Goal: Information Seeking & Learning: Learn about a topic

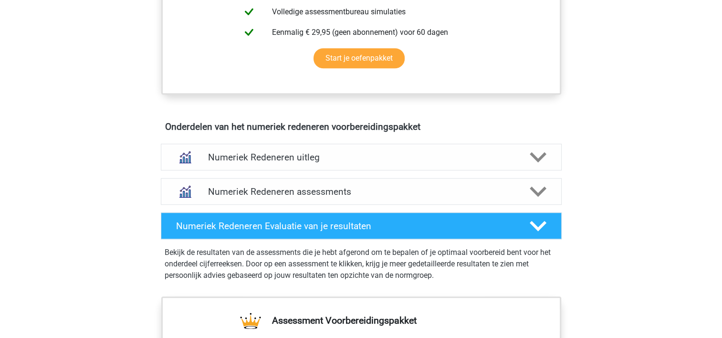
scroll to position [487, 0]
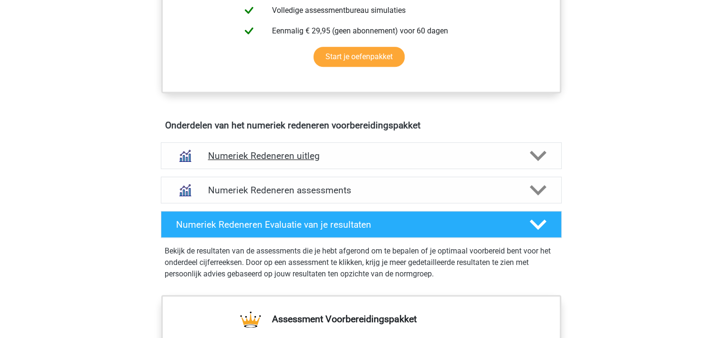
click at [537, 149] on icon at bounding box center [538, 156] width 17 height 17
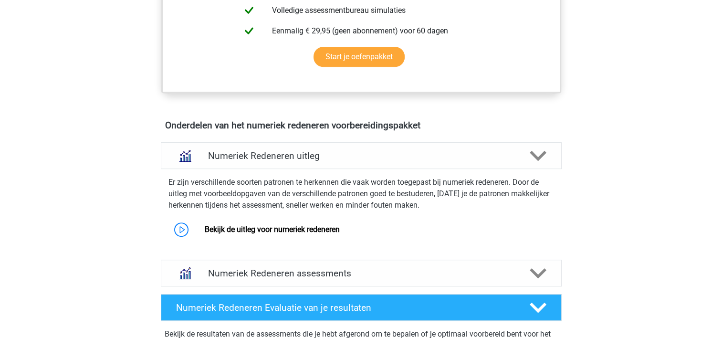
scroll to position [488, 0]
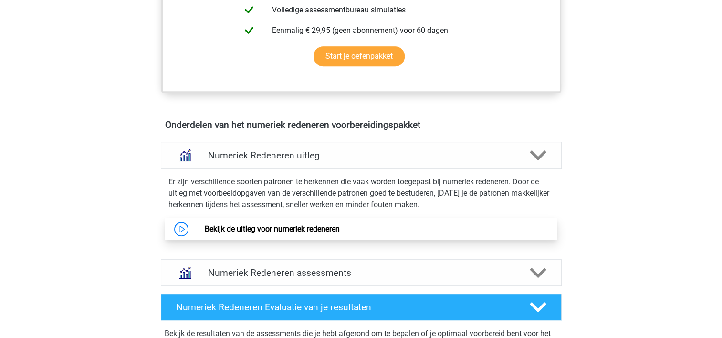
click at [288, 228] on link "Bekijk de uitleg voor numeriek redeneren" at bounding box center [272, 228] width 135 height 9
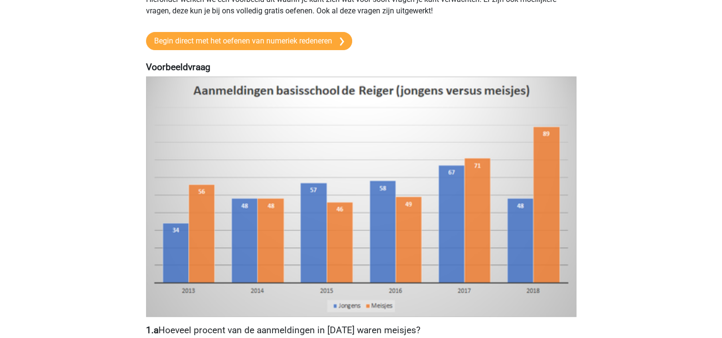
scroll to position [130, 0]
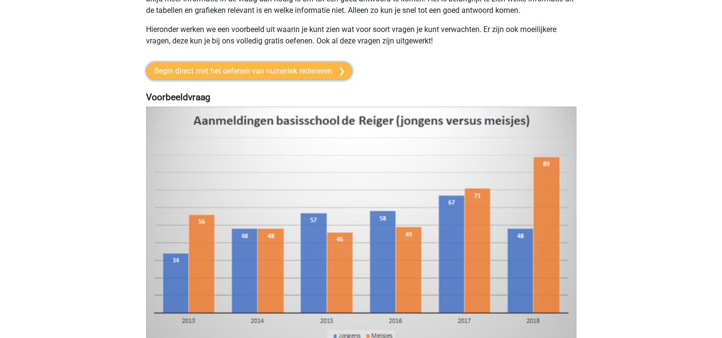
click at [247, 69] on link "Begin direct met het oefenen van numeriek redeneren" at bounding box center [249, 71] width 206 height 18
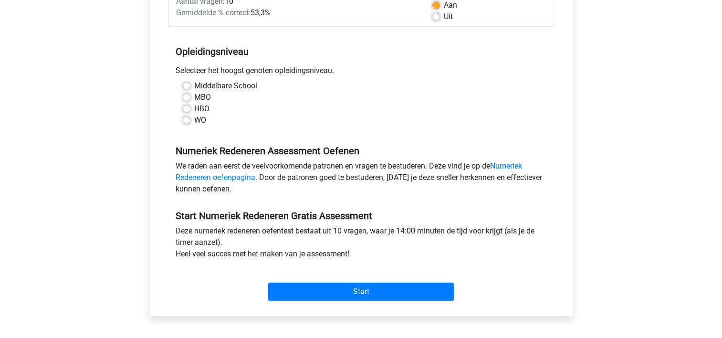
scroll to position [160, 0]
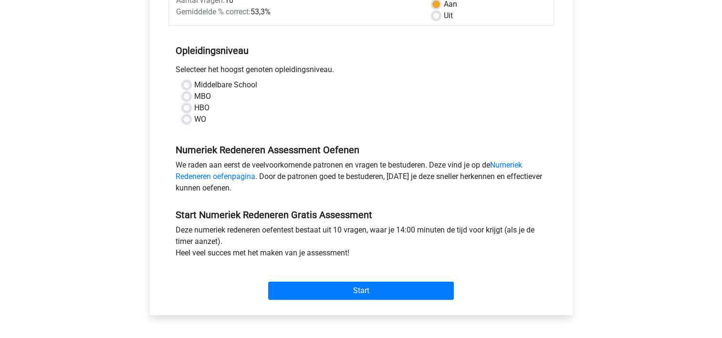
click at [194, 106] on label "HBO" at bounding box center [201, 107] width 15 height 11
click at [188, 106] on input "HBO" at bounding box center [187, 107] width 8 height 10
radio input "true"
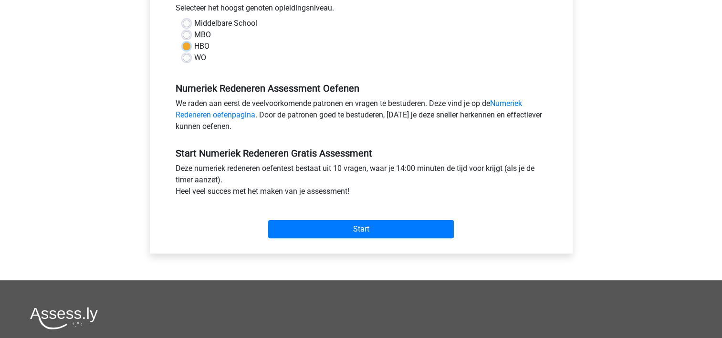
scroll to position [225, 0]
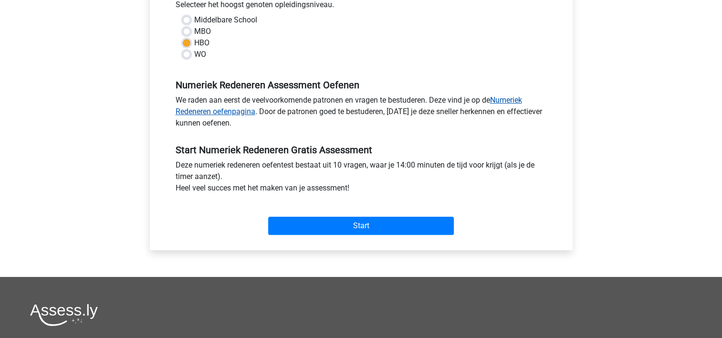
click at [208, 107] on link "Numeriek Redeneren oefenpagina" at bounding box center [349, 105] width 347 height 21
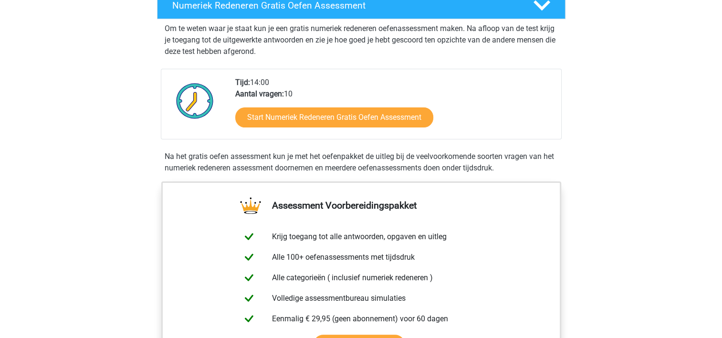
scroll to position [206, 0]
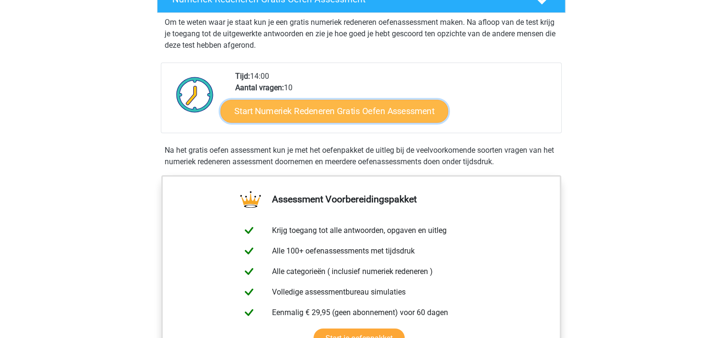
click at [324, 110] on link "Start Numeriek Redeneren Gratis Oefen Assessment" at bounding box center [335, 110] width 228 height 23
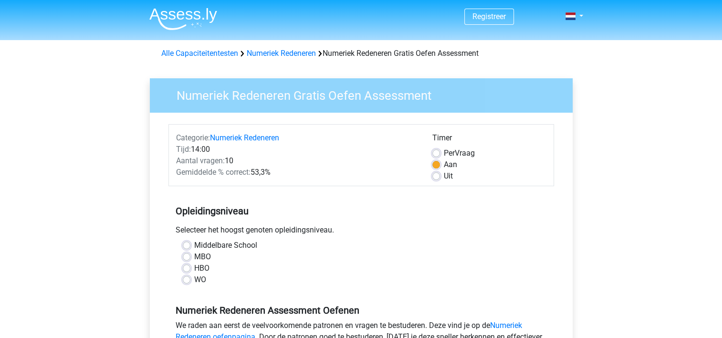
scroll to position [1, 0]
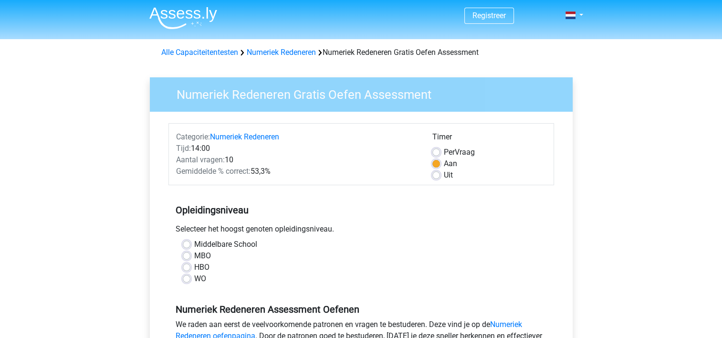
click at [194, 268] on label "HBO" at bounding box center [201, 267] width 15 height 11
click at [187, 268] on input "HBO" at bounding box center [187, 267] width 8 height 10
radio input "true"
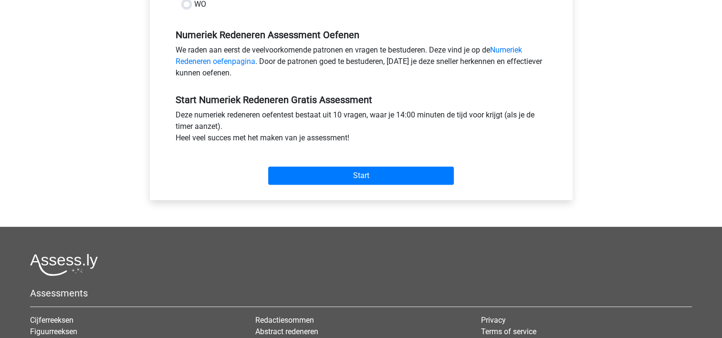
scroll to position [304, 0]
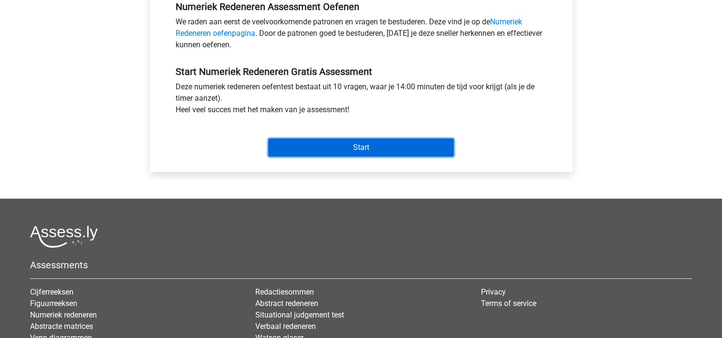
click at [360, 141] on input "Start" at bounding box center [361, 147] width 186 height 18
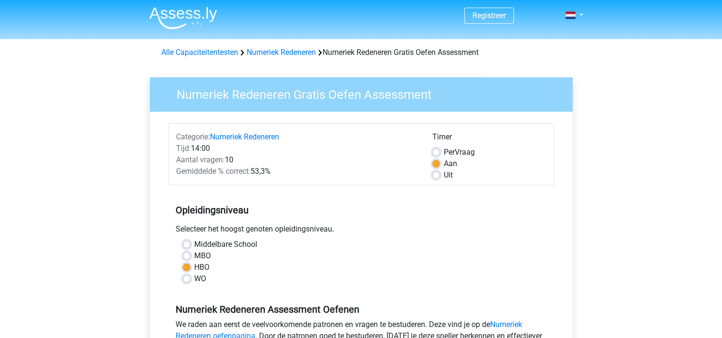
scroll to position [11, 0]
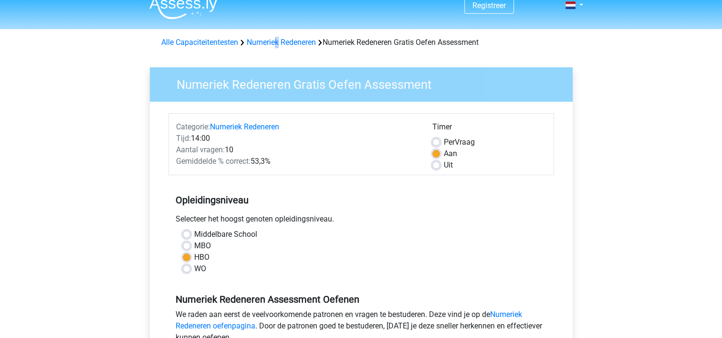
click at [279, 37] on div "Alle Capaciteitentesten Numeriek Redeneren Numeriek Redeneren Gratis Oefen Asse…" at bounding box center [362, 42] width 408 height 11
click at [279, 41] on link "Numeriek Redeneren" at bounding box center [281, 42] width 69 height 9
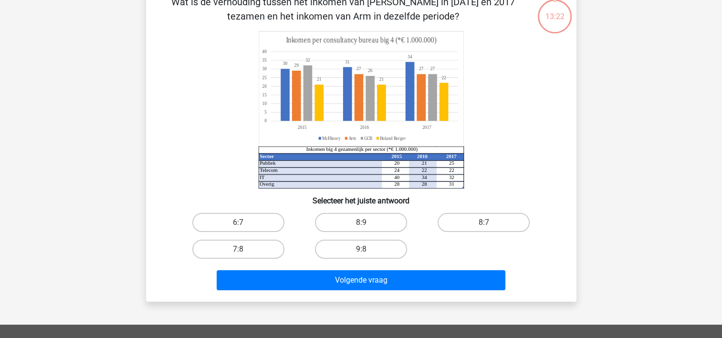
scroll to position [60, 0]
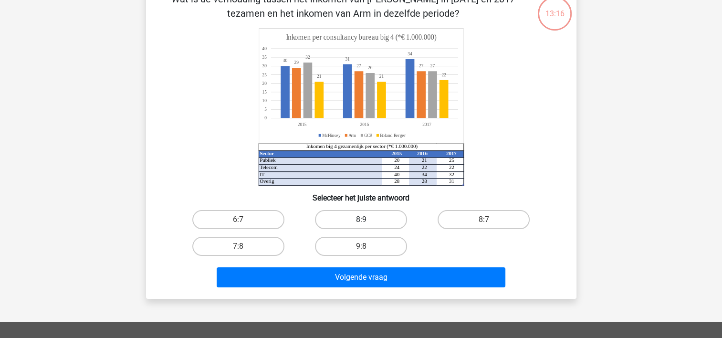
click at [357, 220] on label "8:9" at bounding box center [361, 219] width 92 height 19
click at [361, 220] on input "8:9" at bounding box center [364, 223] width 6 height 6
radio input "true"
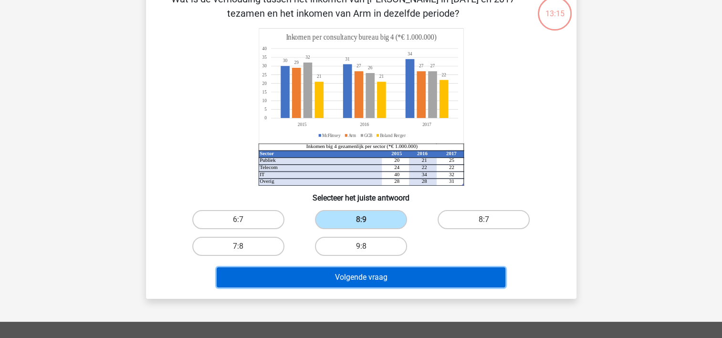
click at [374, 276] on button "Volgende vraag" at bounding box center [361, 277] width 289 height 20
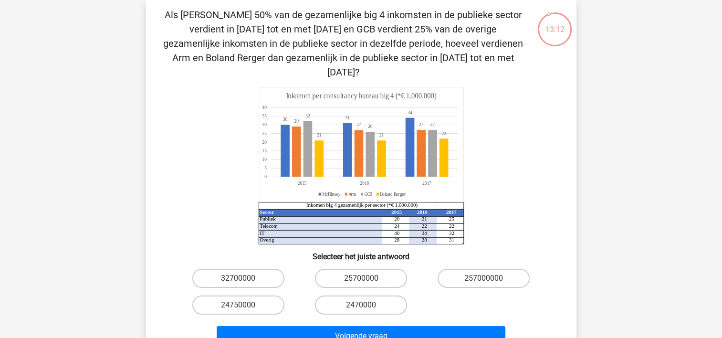
scroll to position [43, 0]
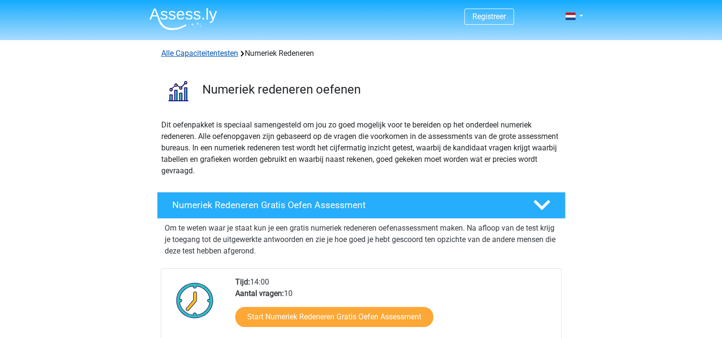
click at [200, 50] on link "Alle Capaciteitentesten" at bounding box center [199, 53] width 77 height 9
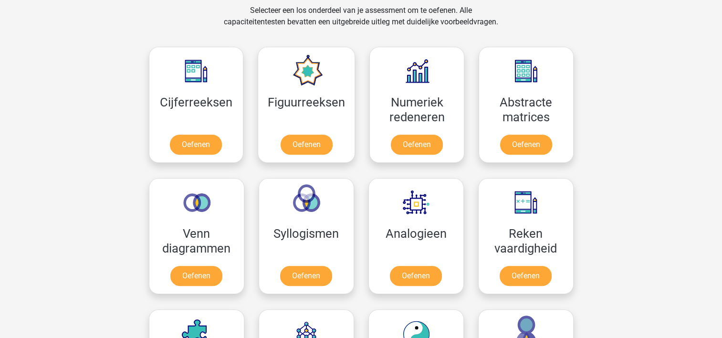
scroll to position [396, 0]
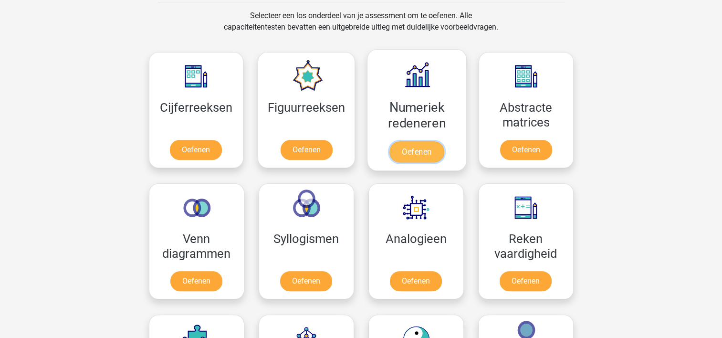
click at [421, 143] on link "Oefenen" at bounding box center [417, 151] width 54 height 21
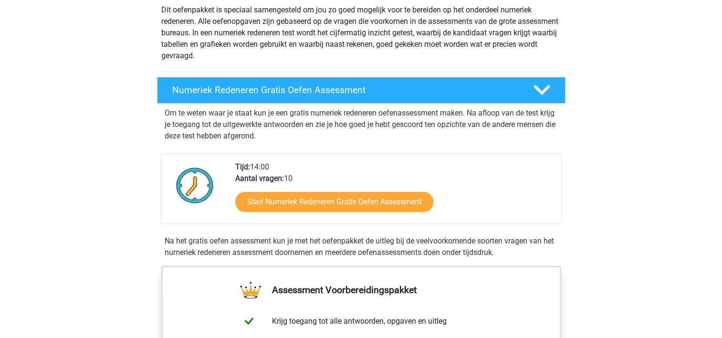
scroll to position [134, 0]
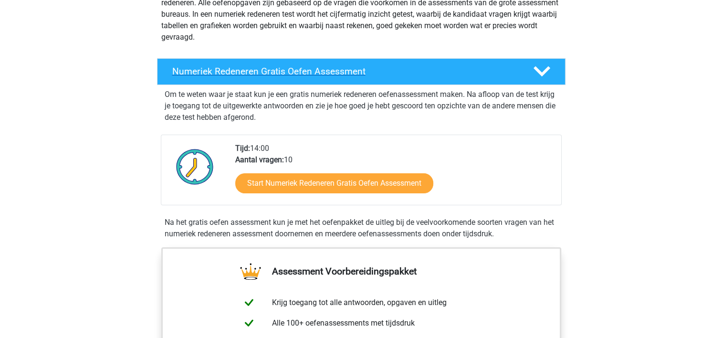
click at [540, 70] on icon at bounding box center [542, 71] width 17 height 17
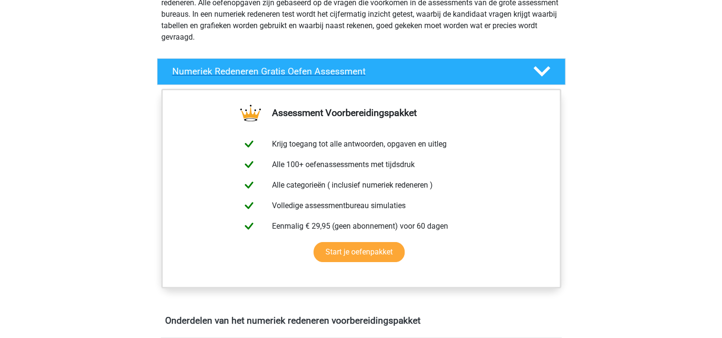
click at [540, 70] on icon at bounding box center [542, 71] width 17 height 17
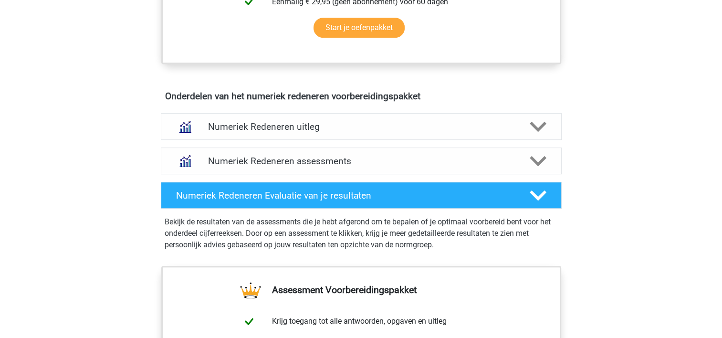
scroll to position [535, 0]
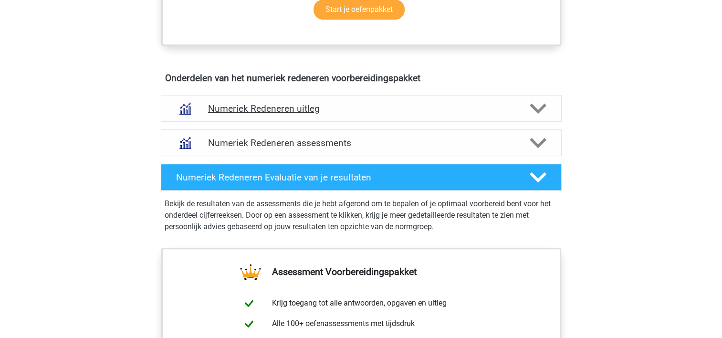
click at [540, 107] on polygon at bounding box center [538, 108] width 17 height 11
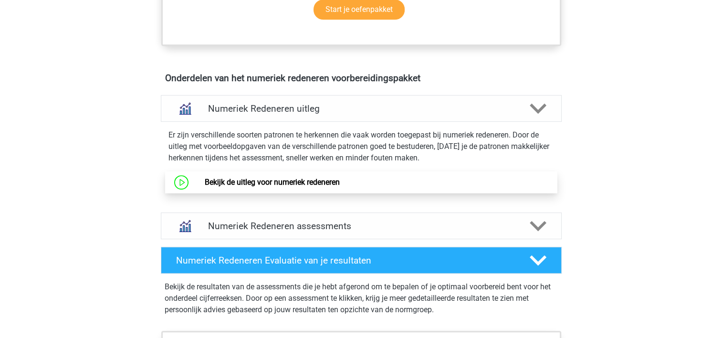
click at [205, 180] on link "Bekijk de uitleg voor numeriek redeneren" at bounding box center [272, 182] width 135 height 9
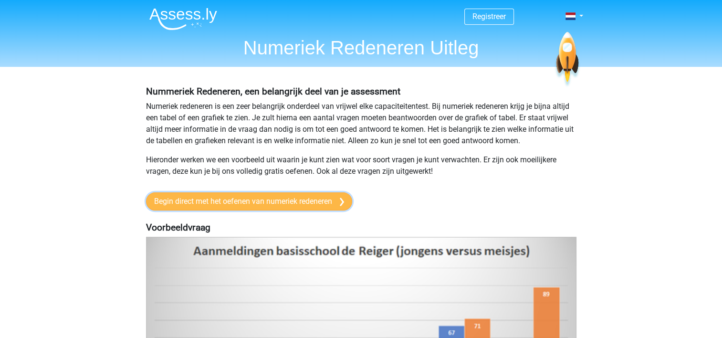
click at [288, 201] on link "Begin direct met het oefenen van numeriek redeneren" at bounding box center [249, 201] width 206 height 18
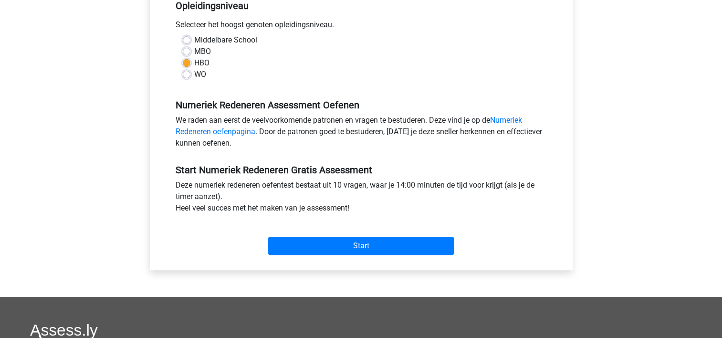
scroll to position [203, 0]
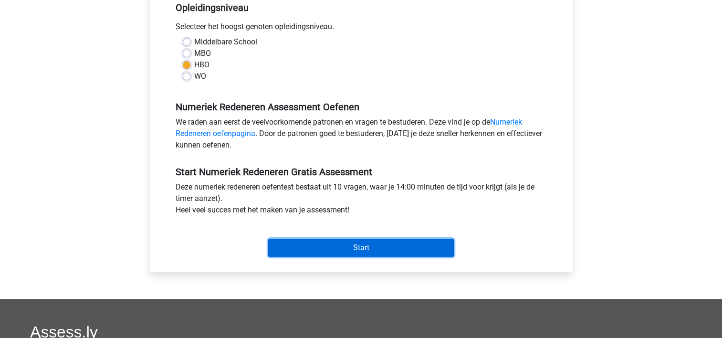
click at [366, 245] on input "Start" at bounding box center [361, 248] width 186 height 18
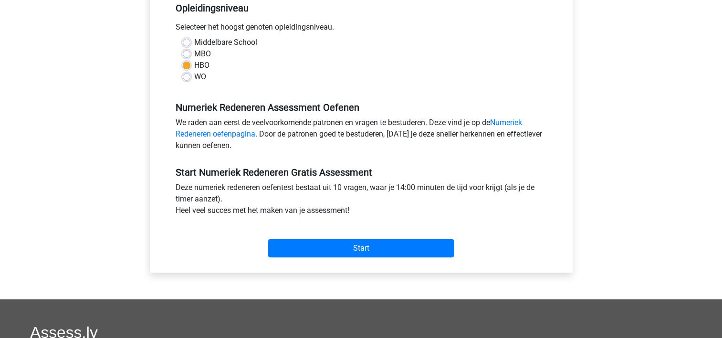
scroll to position [202, 0]
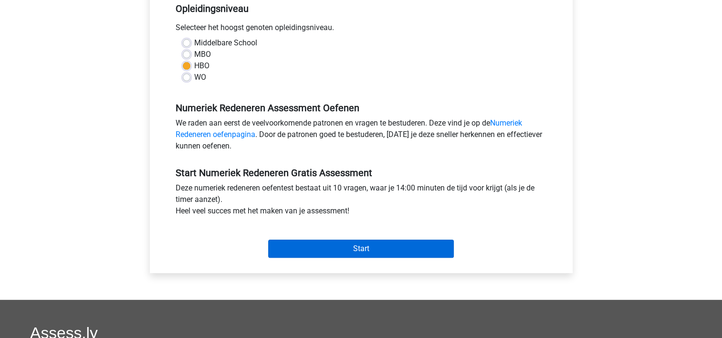
click at [640, 160] on div "Registreer Nederlands English" at bounding box center [361, 175] width 722 height 754
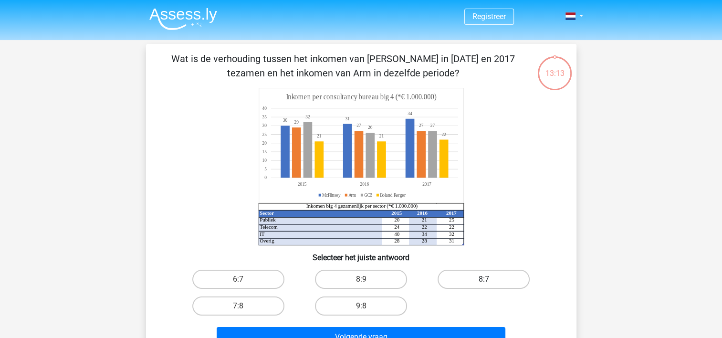
click at [489, 276] on label "8:7" at bounding box center [484, 279] width 92 height 19
click at [489, 279] on input "8:7" at bounding box center [487, 282] width 6 height 6
radio input "true"
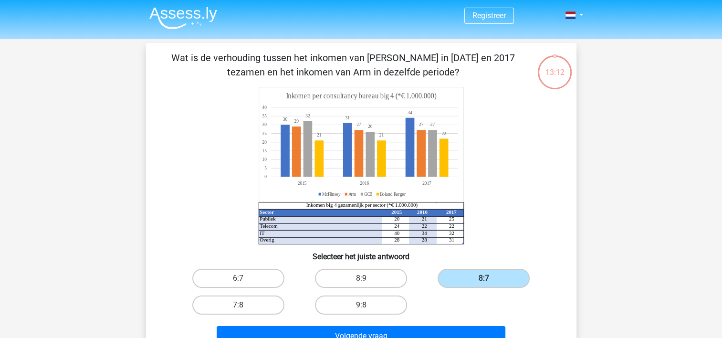
scroll to position [1, 0]
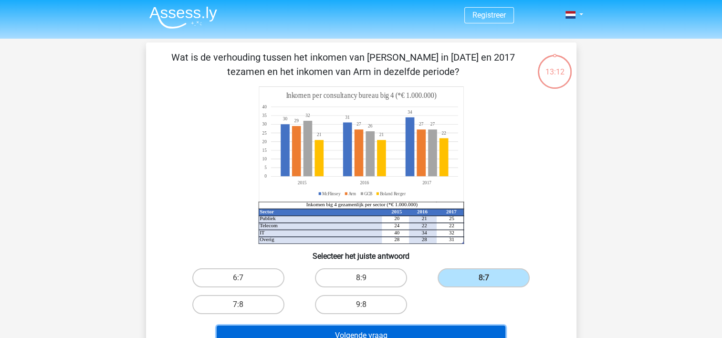
click at [388, 335] on button "Volgende vraag" at bounding box center [361, 336] width 289 height 20
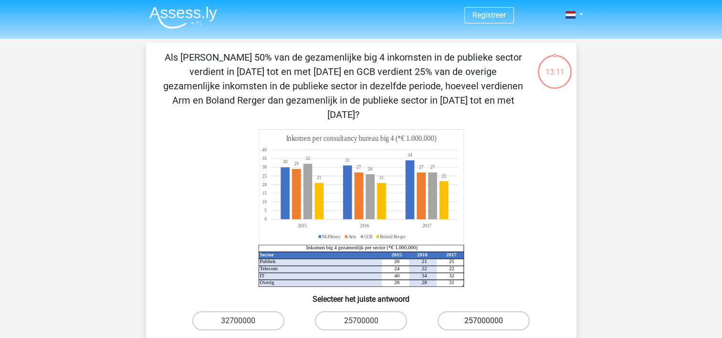
scroll to position [44, 0]
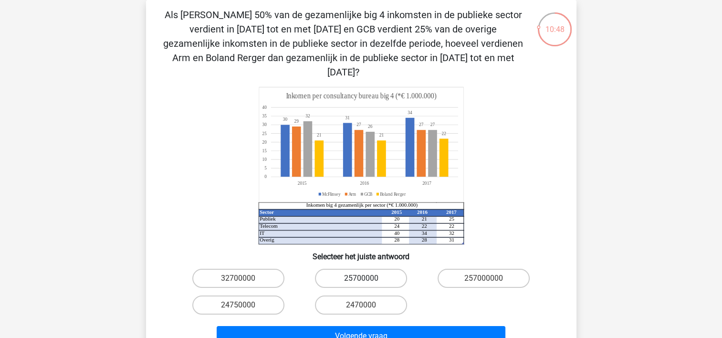
click at [363, 269] on label "25700000" at bounding box center [361, 278] width 92 height 19
click at [363, 278] on input "25700000" at bounding box center [364, 281] width 6 height 6
radio input "true"
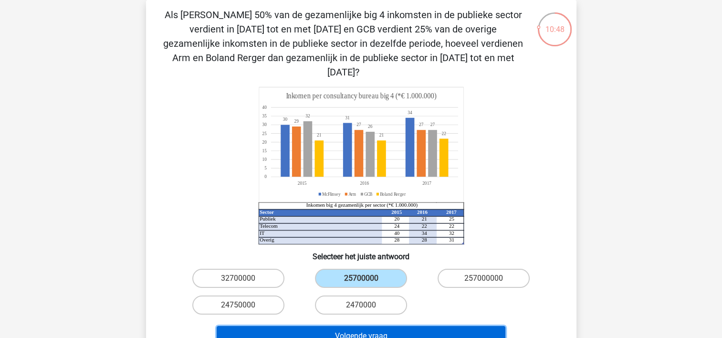
click at [393, 326] on button "Volgende vraag" at bounding box center [361, 336] width 289 height 20
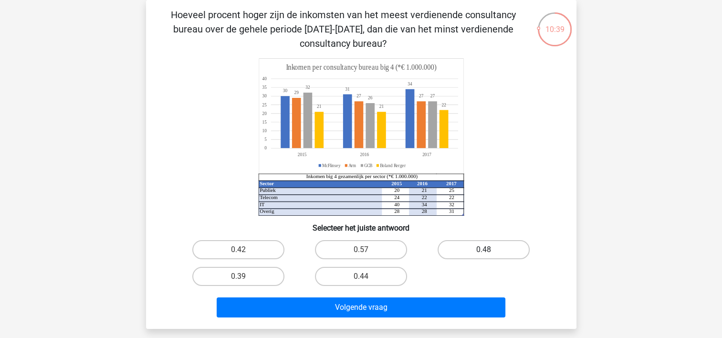
click at [497, 249] on label "0.48" at bounding box center [484, 249] width 92 height 19
click at [490, 250] on input "0.48" at bounding box center [487, 253] width 6 height 6
radio input "true"
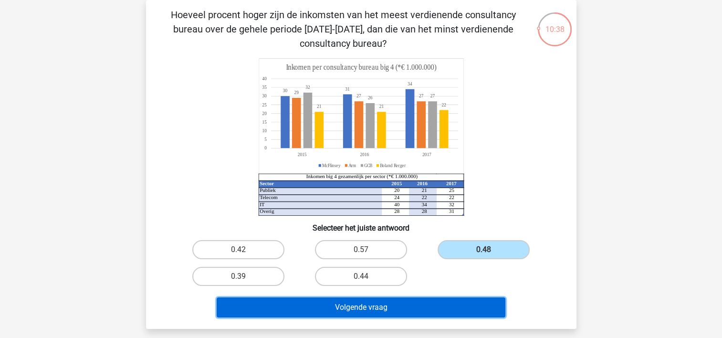
click at [406, 306] on button "Volgende vraag" at bounding box center [361, 307] width 289 height 20
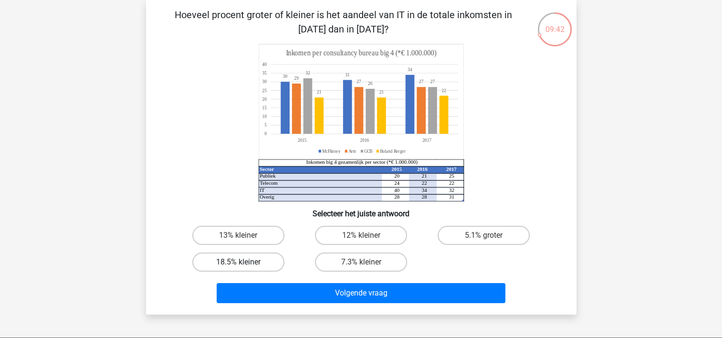
click at [229, 259] on label "18.5% kleiner" at bounding box center [238, 262] width 92 height 19
click at [238, 262] on input "18.5% kleiner" at bounding box center [241, 265] width 6 height 6
radio input "true"
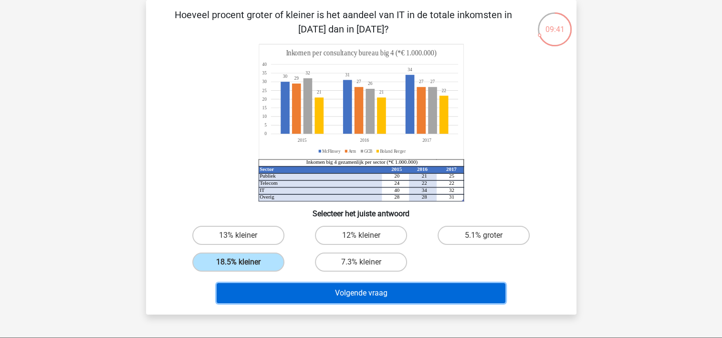
click at [337, 291] on button "Volgende vraag" at bounding box center [361, 293] width 289 height 20
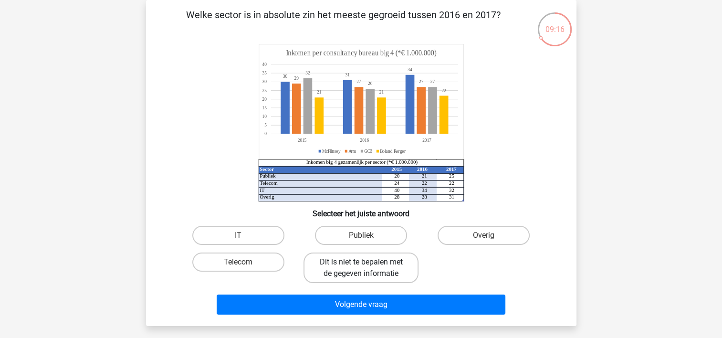
click at [370, 269] on label "Dit is niet te bepalen met de gegeven informatie" at bounding box center [361, 268] width 115 height 31
click at [367, 268] on input "Dit is niet te bepalen met de gegeven informatie" at bounding box center [364, 265] width 6 height 6
radio input "true"
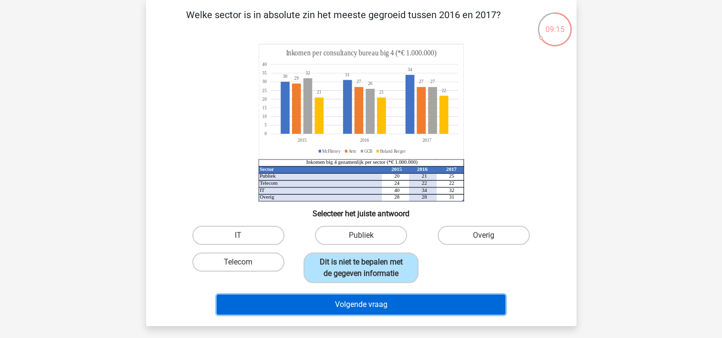
click at [394, 301] on button "Volgende vraag" at bounding box center [361, 305] width 289 height 20
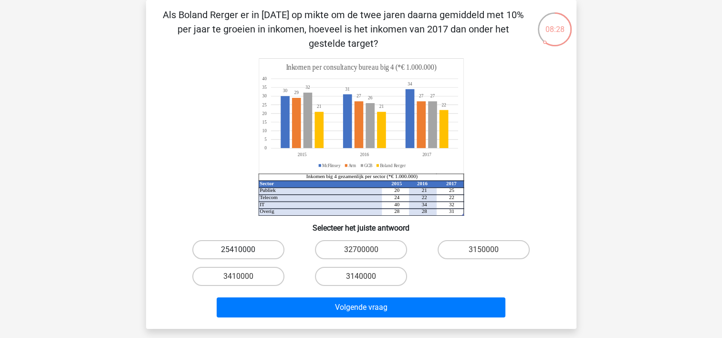
click at [235, 246] on label "25410000" at bounding box center [238, 249] width 92 height 19
click at [238, 250] on input "25410000" at bounding box center [241, 253] width 6 height 6
radio input "true"
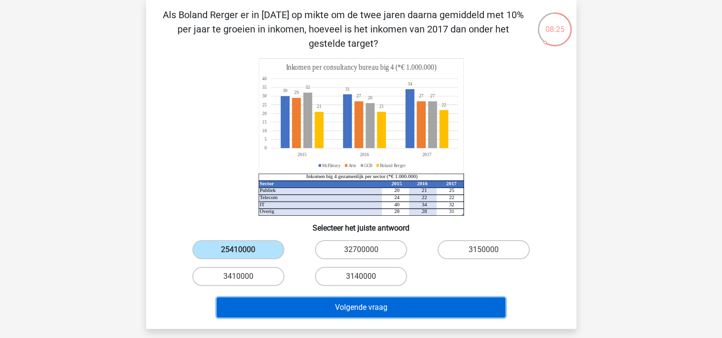
click at [365, 310] on button "Volgende vraag" at bounding box center [361, 307] width 289 height 20
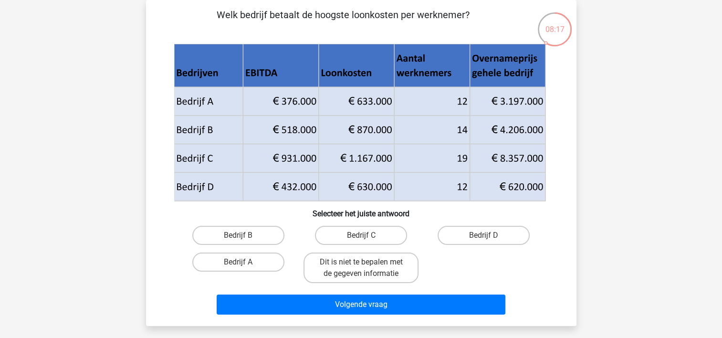
scroll to position [43, 0]
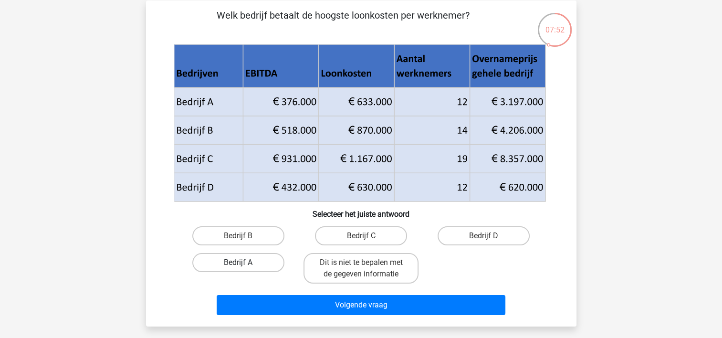
click at [246, 262] on label "Bedrijf A" at bounding box center [238, 262] width 92 height 19
click at [244, 263] on input "Bedrijf A" at bounding box center [241, 266] width 6 height 6
radio input "true"
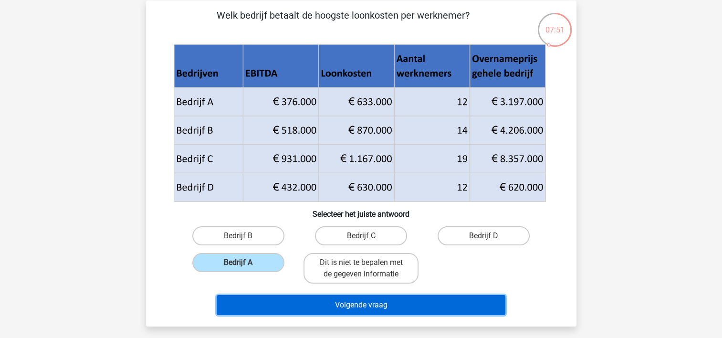
click at [352, 306] on button "Volgende vraag" at bounding box center [361, 305] width 289 height 20
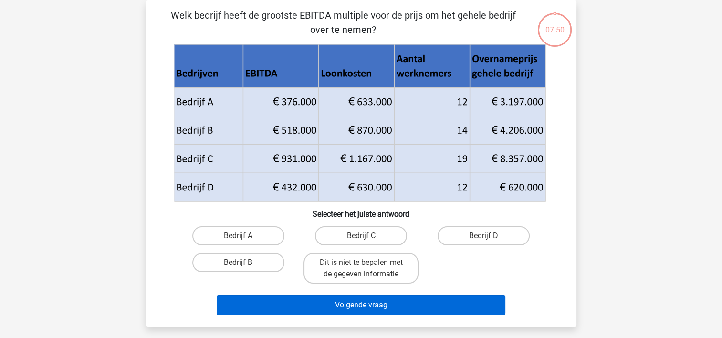
scroll to position [44, 0]
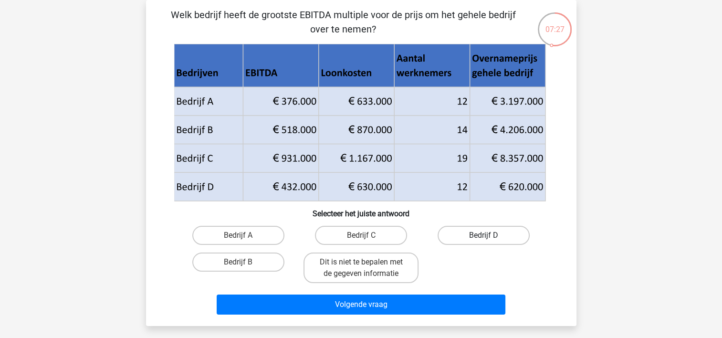
click at [496, 229] on label "Bedrijf D" at bounding box center [484, 235] width 92 height 19
click at [490, 235] on input "Bedrijf D" at bounding box center [487, 238] width 6 height 6
radio input "true"
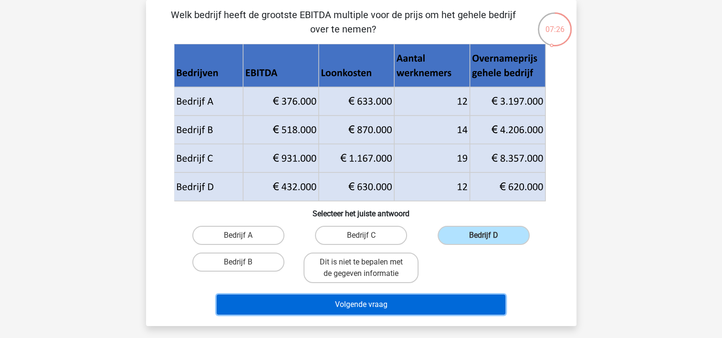
click at [397, 304] on button "Volgende vraag" at bounding box center [361, 305] width 289 height 20
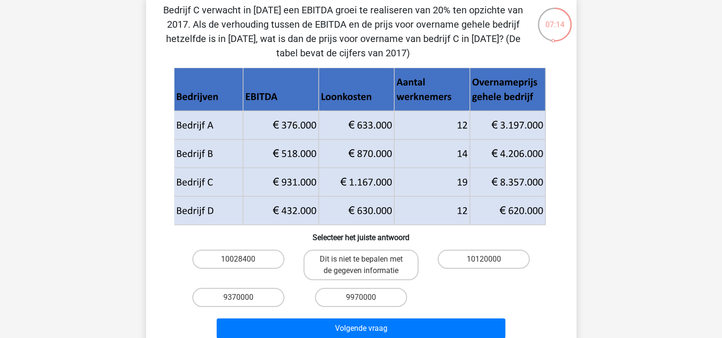
scroll to position [50, 0]
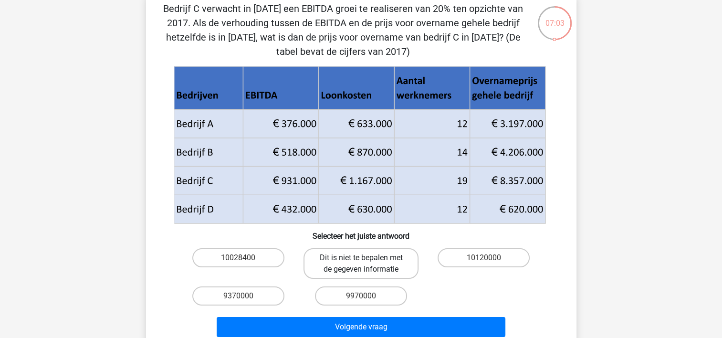
click at [390, 256] on label "Dit is niet te bepalen met de gegeven informatie" at bounding box center [361, 263] width 115 height 31
click at [367, 258] on input "Dit is niet te bepalen met de gegeven informatie" at bounding box center [364, 261] width 6 height 6
radio input "true"
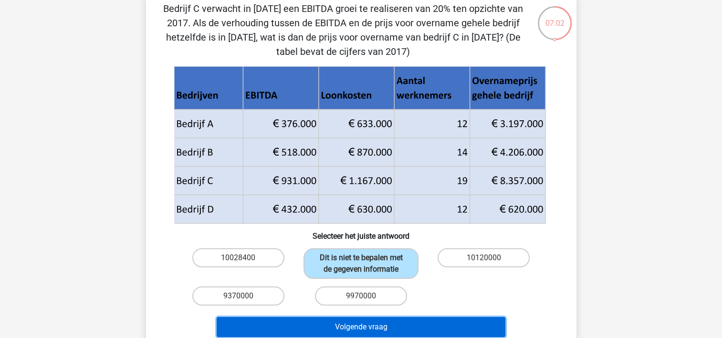
click at [411, 327] on button "Volgende vraag" at bounding box center [361, 327] width 289 height 20
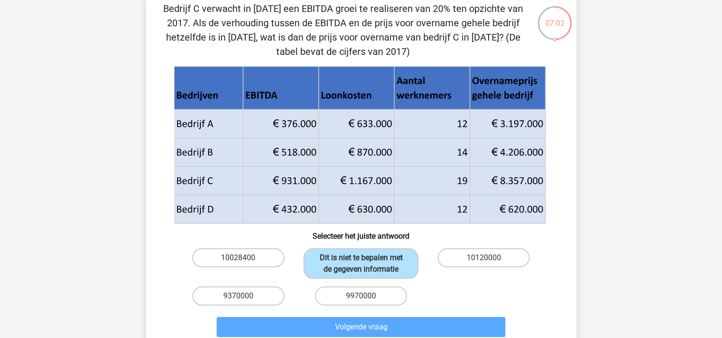
scroll to position [44, 0]
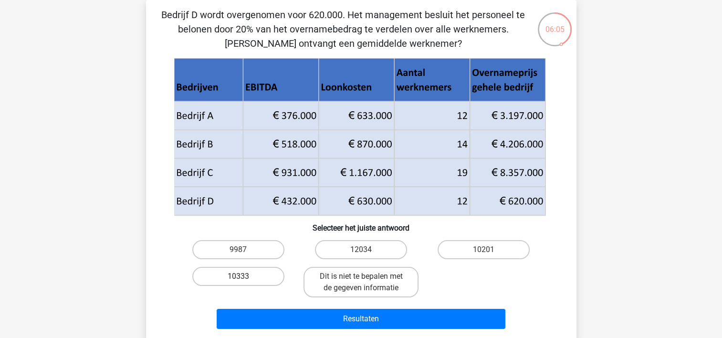
click at [247, 271] on label "10333" at bounding box center [238, 276] width 92 height 19
click at [244, 276] on input "10333" at bounding box center [241, 279] width 6 height 6
radio input "true"
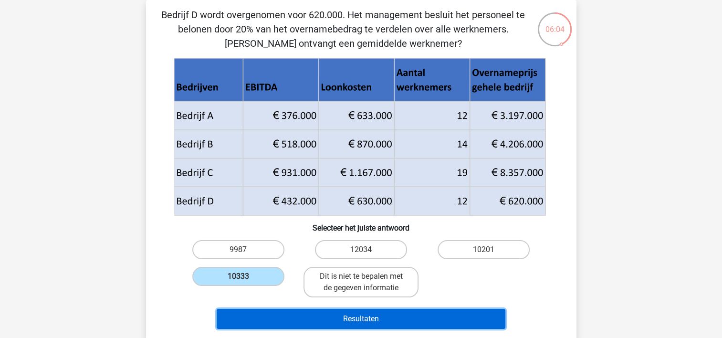
click at [358, 313] on button "Resultaten" at bounding box center [361, 319] width 289 height 20
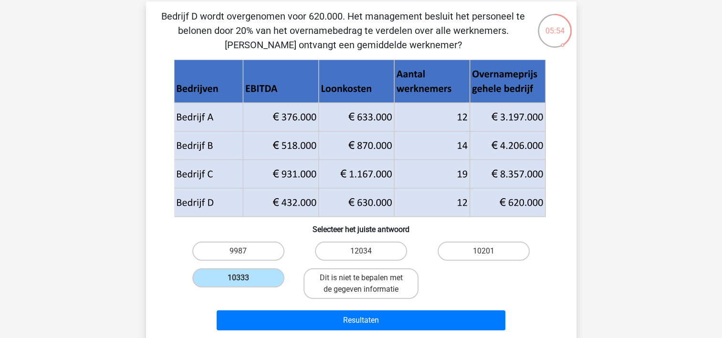
scroll to position [42, 0]
